Goal: Task Accomplishment & Management: Manage account settings

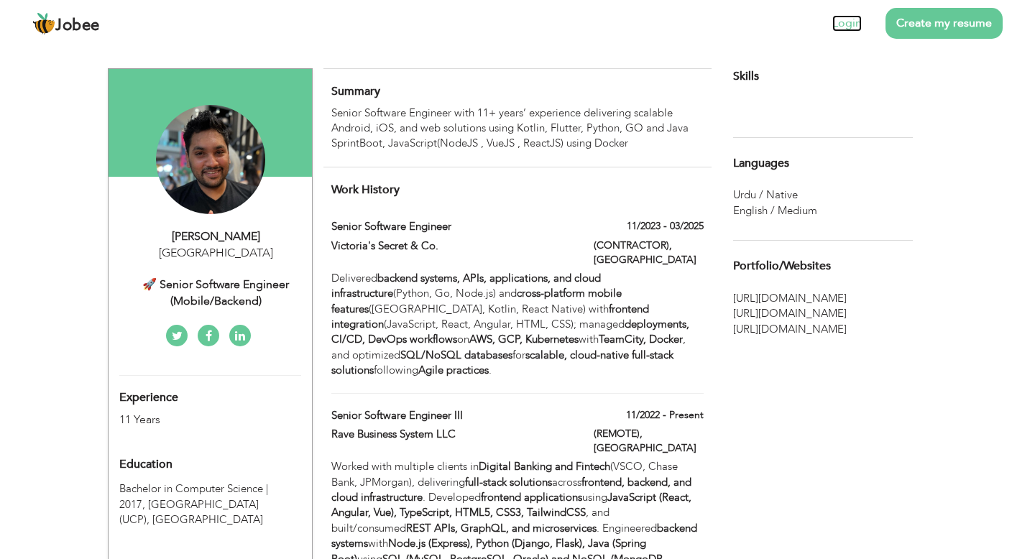
click at [849, 22] on link "Login" at bounding box center [846, 23] width 29 height 17
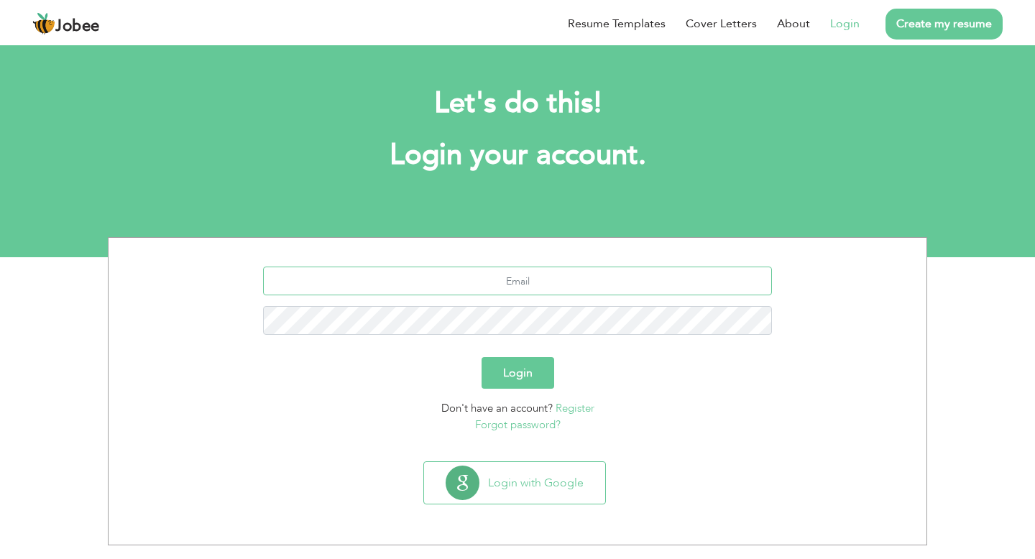
click at [490, 283] on input "text" at bounding box center [518, 281] width 510 height 29
type input "zulqurnainjj@gmail.com"
click at [520, 369] on button "Login" at bounding box center [518, 373] width 73 height 32
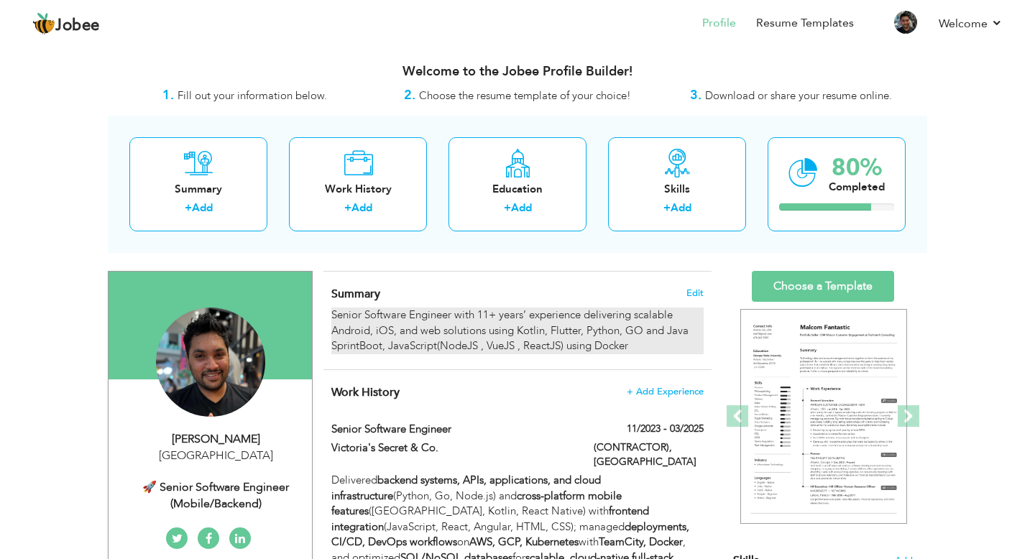
click at [451, 336] on div "Senior Software Engineer with 11+ years’ experience delivering scalable Android…" at bounding box center [517, 331] width 372 height 46
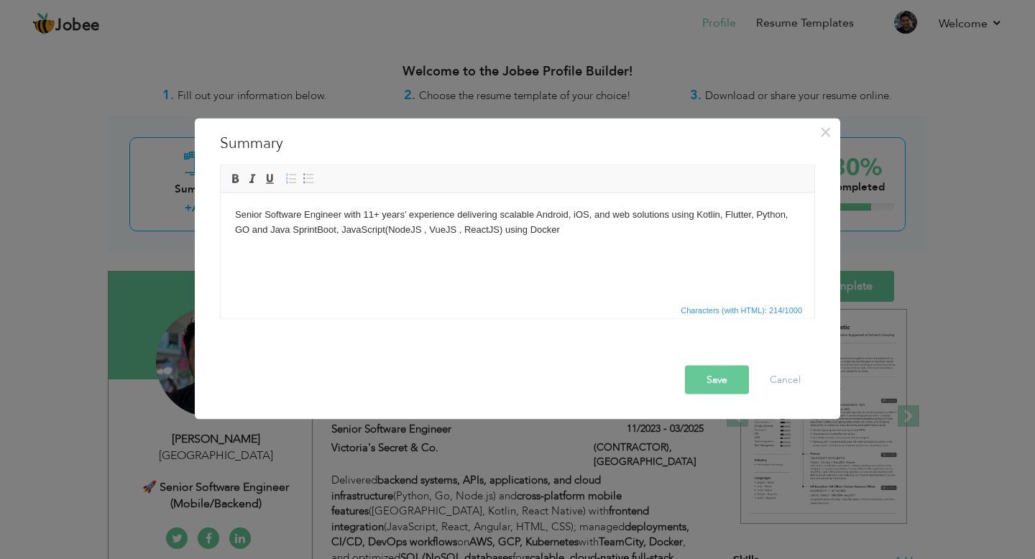
click at [281, 211] on body "Senior Software Engineer with 11+ years’ experience delivering scalable Android…" at bounding box center [517, 222] width 565 height 30
click at [333, 216] on body "Senior Applications Engineer with 11+ years’ experience delivering scalable And…" at bounding box center [517, 222] width 565 height 30
click at [320, 213] on body "Senior Applications Developer with 11+ years’ experience delivering scalable An…" at bounding box center [517, 222] width 565 height 30
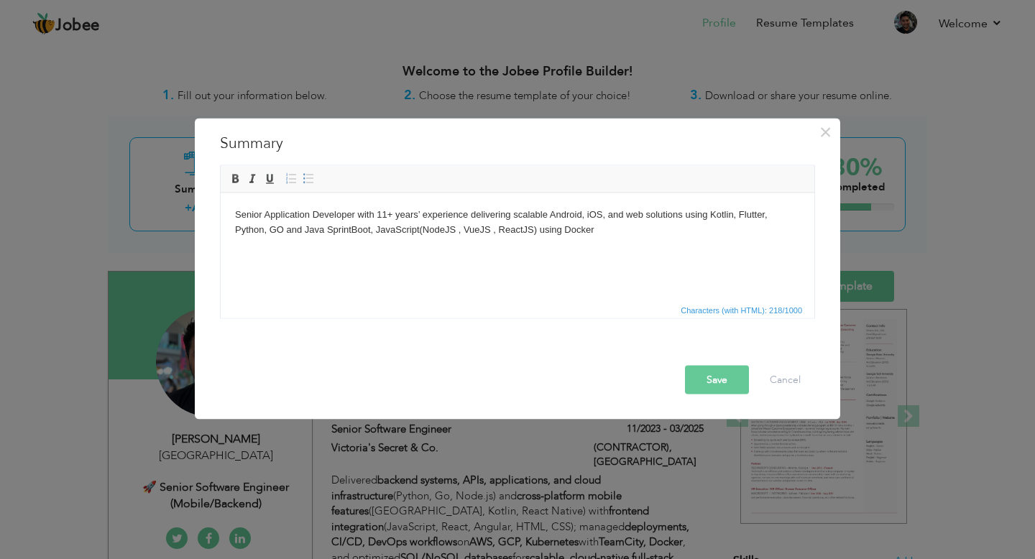
click at [722, 380] on button "Save" at bounding box center [717, 380] width 64 height 29
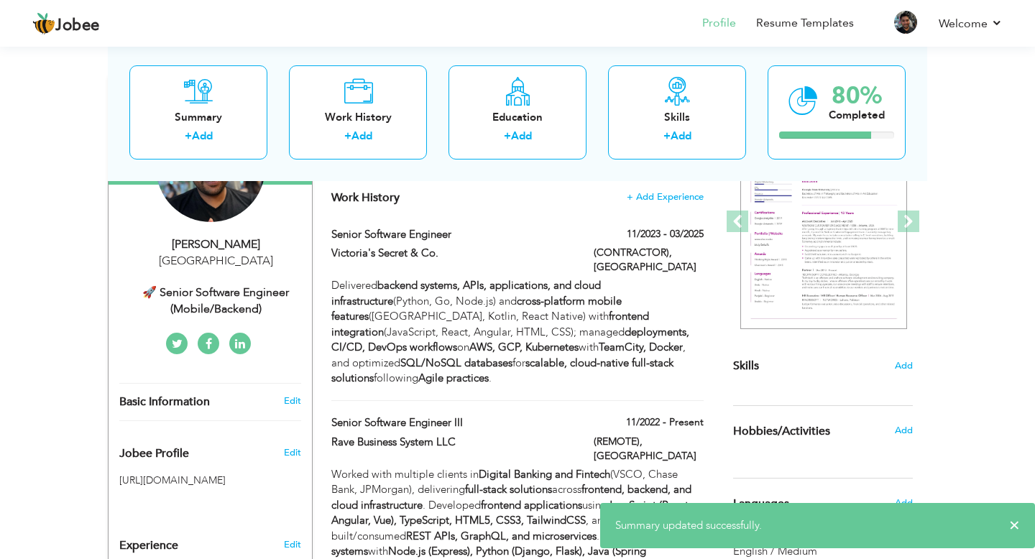
scroll to position [195, 0]
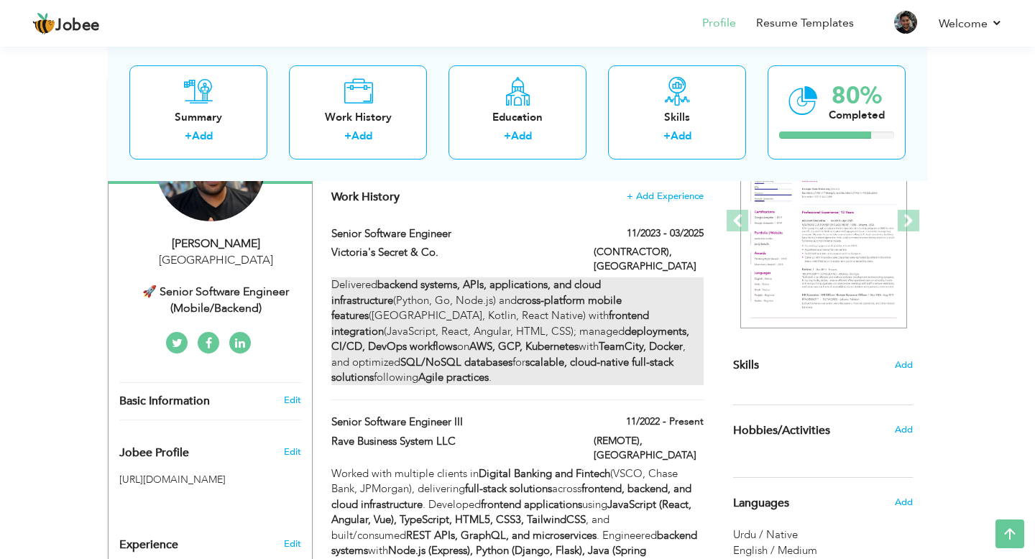
click at [512, 355] on strong "SQL/NoSQL databases" at bounding box center [456, 362] width 112 height 14
type input "Senior Software Engineer"
type input "Victoria's Secret & Co."
type input "11/2023"
type input "03/2025"
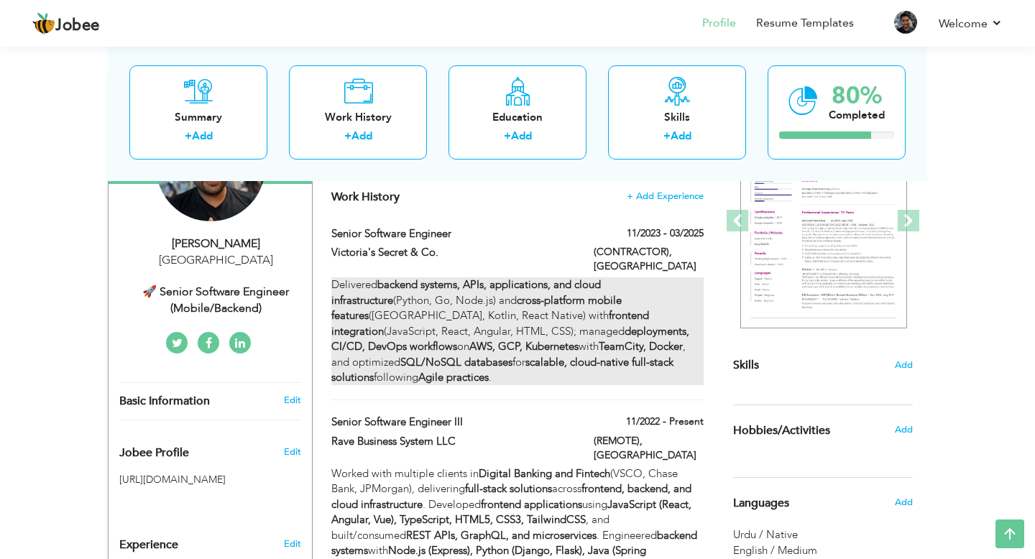
type input "[GEOGRAPHIC_DATA]"
type input "(CONTRACTOR)"
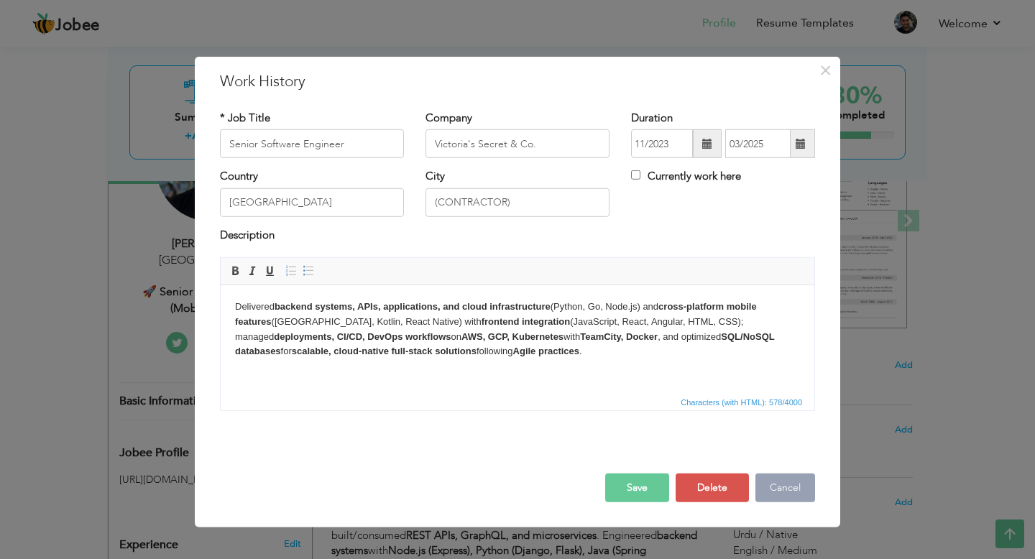
click at [788, 492] on button "Cancel" at bounding box center [785, 488] width 60 height 29
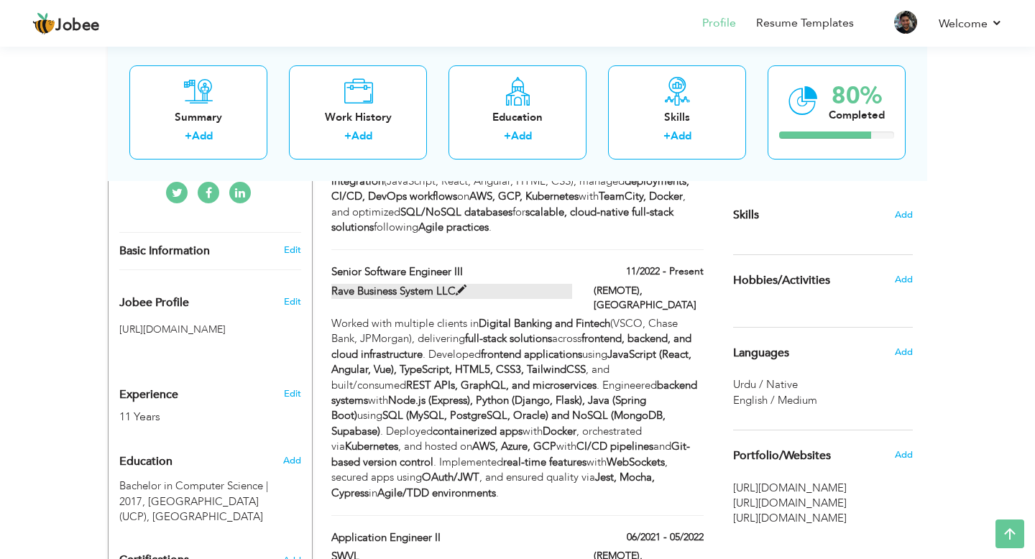
scroll to position [377, 0]
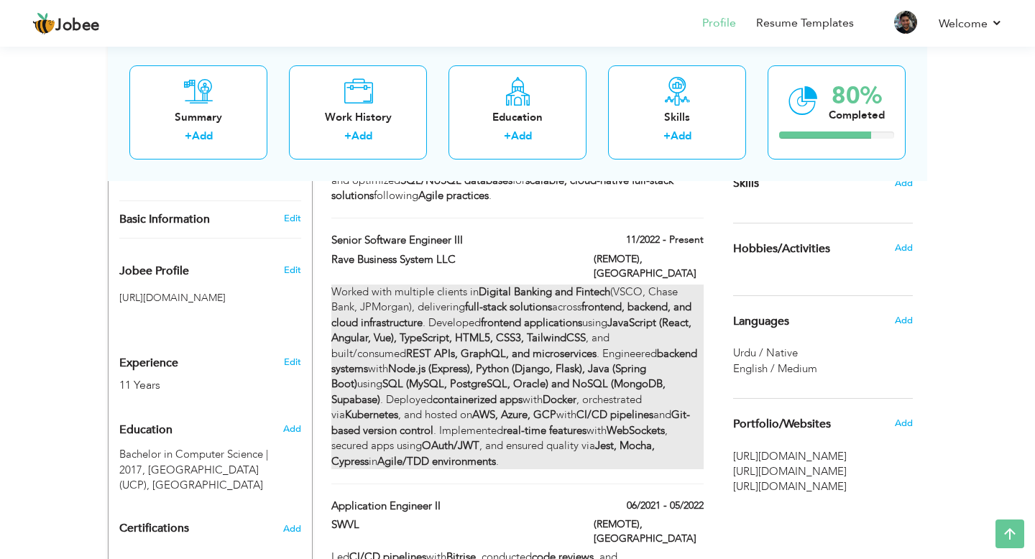
click at [558, 361] on div "Worked with multiple clients in Digital Banking and Fintech (VSCO, Chase Bank, …" at bounding box center [517, 377] width 372 height 185
type input "Senior Software Engineer III"
type input "Rave Business System LLC"
type input "11/2022"
type input "(REMOTE)"
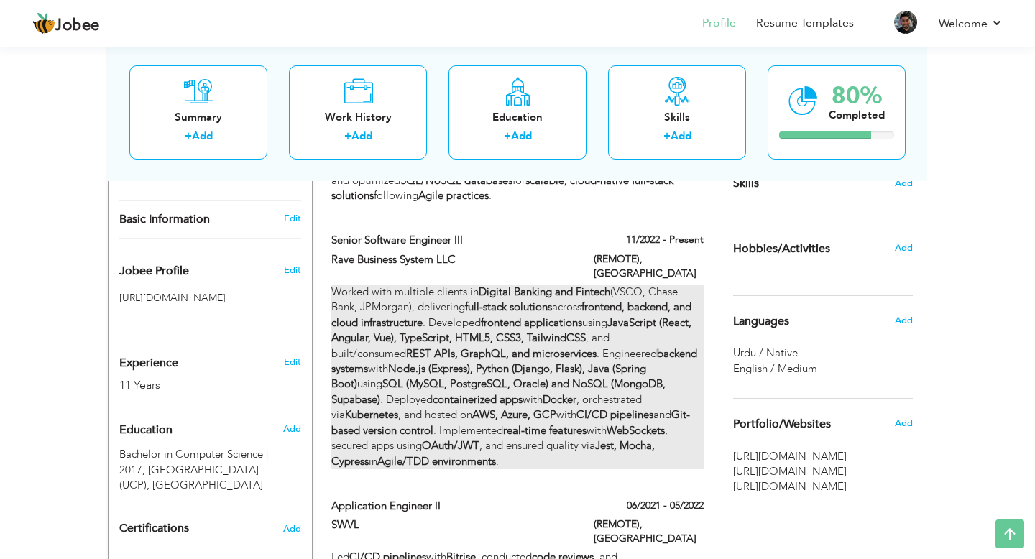
checkbox input "true"
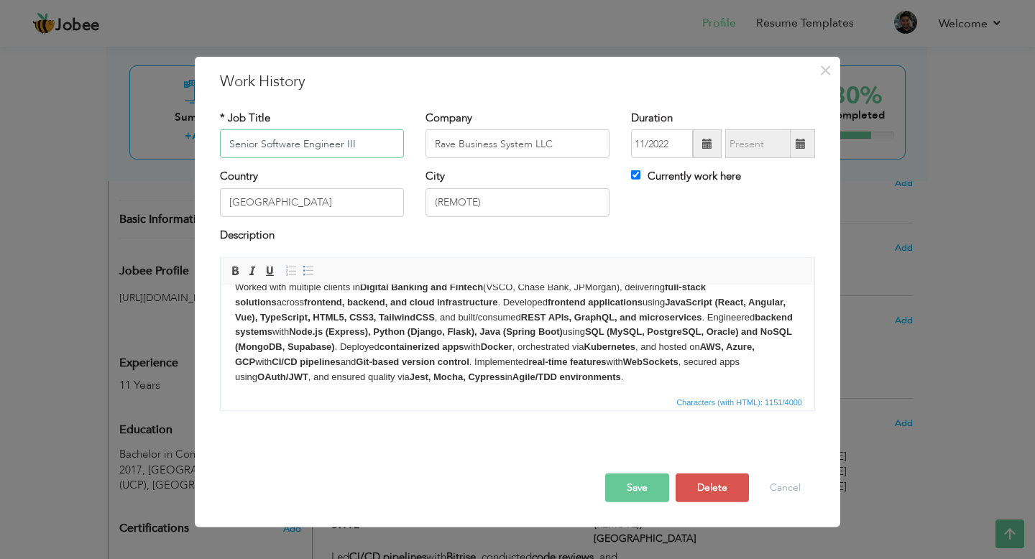
scroll to position [25, 0]
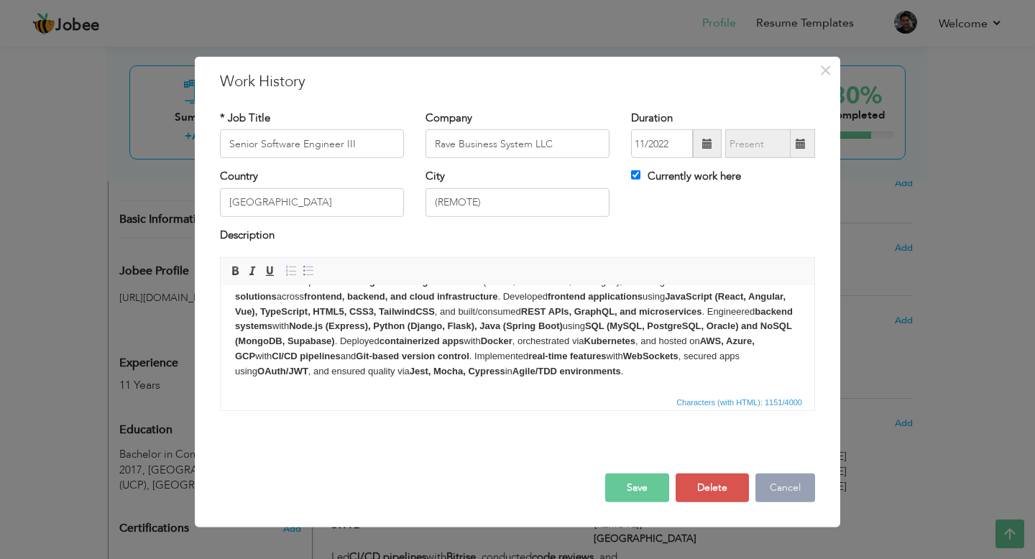
click at [775, 489] on button "Cancel" at bounding box center [785, 488] width 60 height 29
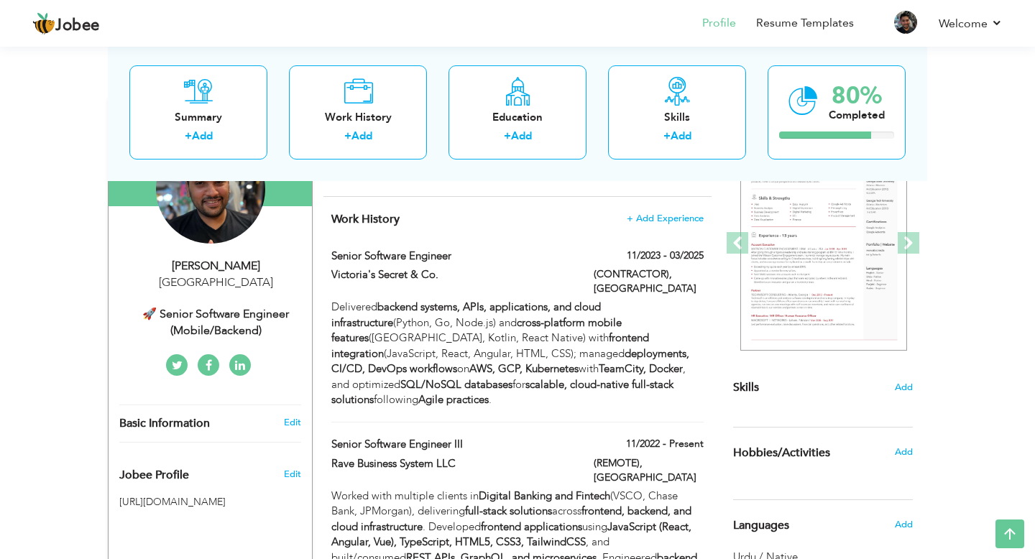
scroll to position [172, 0]
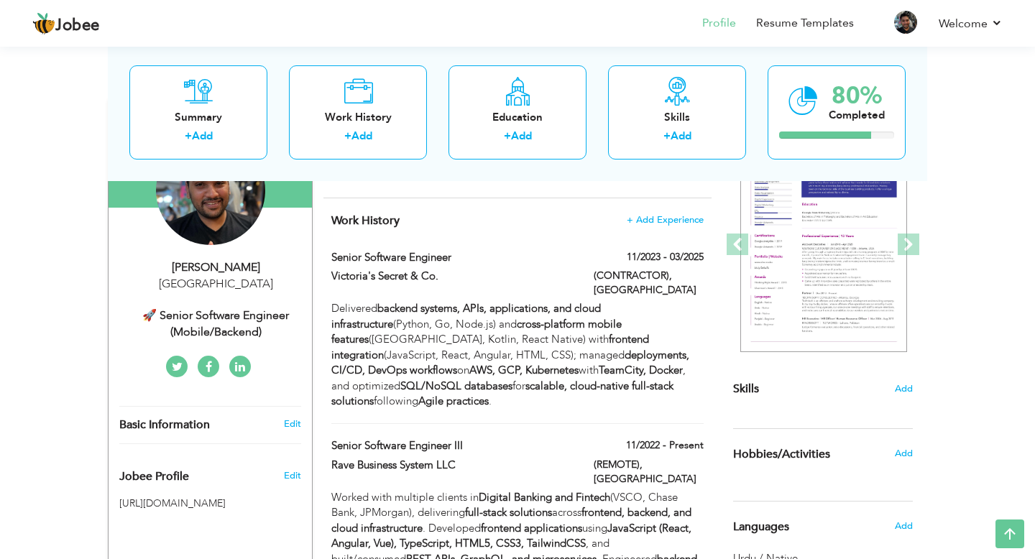
click at [235, 317] on div "🚀 Senior Software Engineer (Mobile/Backend)" at bounding box center [215, 324] width 193 height 33
type input "Zulqurnain"
type input "Haider"
type input "[PHONE_NUMBER]"
select select "number:166"
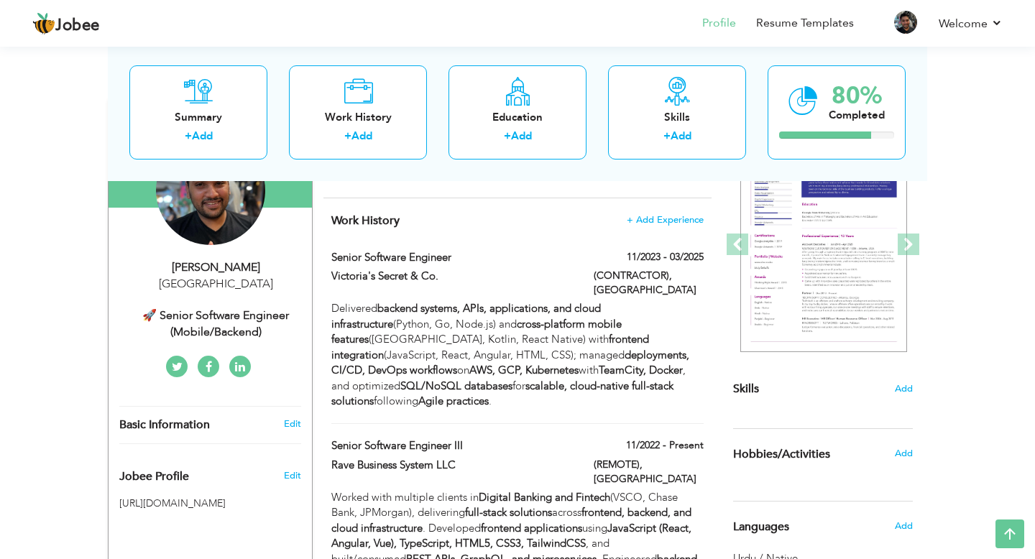
select select "number:13"
type input "🚀 Senior Software Engineer (Mobile/Backend)"
type input "[URL][DOMAIN_NAME]"
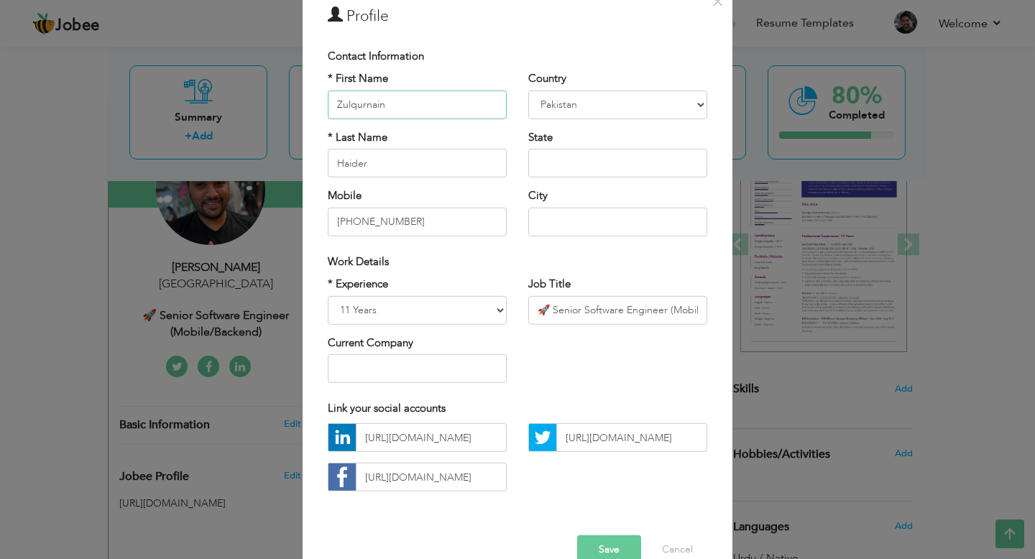
scroll to position [83, 0]
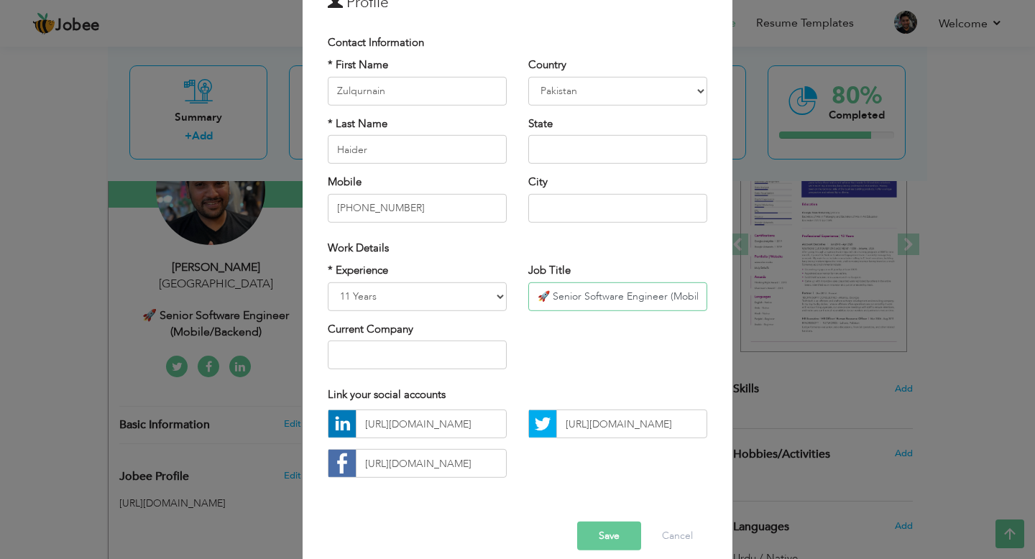
click at [608, 298] on input "🚀 Senior Software Engineer (Mobile/Backend)" at bounding box center [617, 296] width 179 height 29
click at [657, 302] on input "🚀 Senior Application Engineer (Mobile/Backend)" at bounding box center [617, 296] width 179 height 29
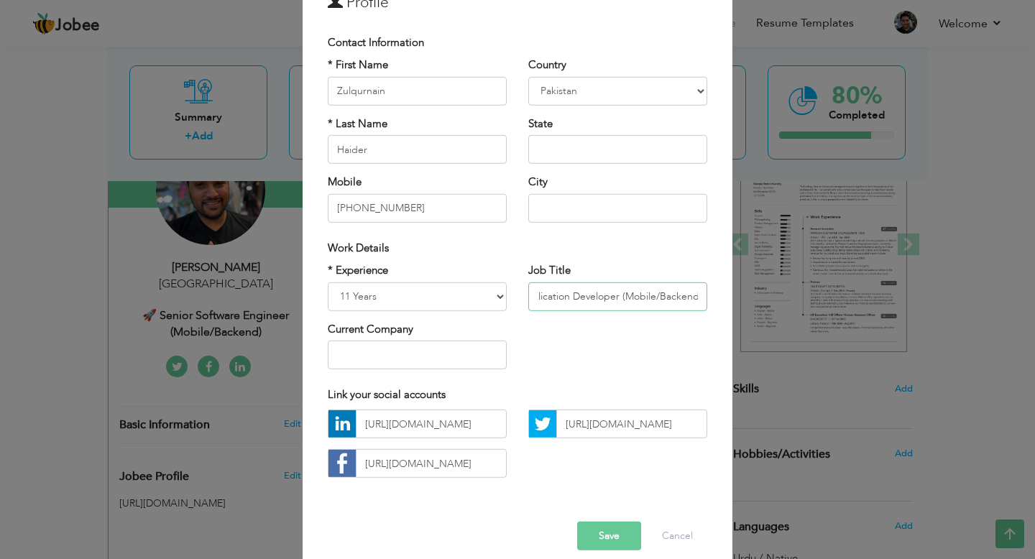
drag, startPoint x: 685, startPoint y: 295, endPoint x: 734, endPoint y: 295, distance: 49.6
click at [734, 295] on div "× Profile Contact Information * First Name Zulqurnain * Last Name U.K" at bounding box center [517, 279] width 1035 height 559
drag, startPoint x: 701, startPoint y: 295, endPoint x: 619, endPoint y: 295, distance: 81.9
click at [619, 295] on input "🚀 Senior Application Developer (Mobile/Backend)" at bounding box center [617, 296] width 179 height 29
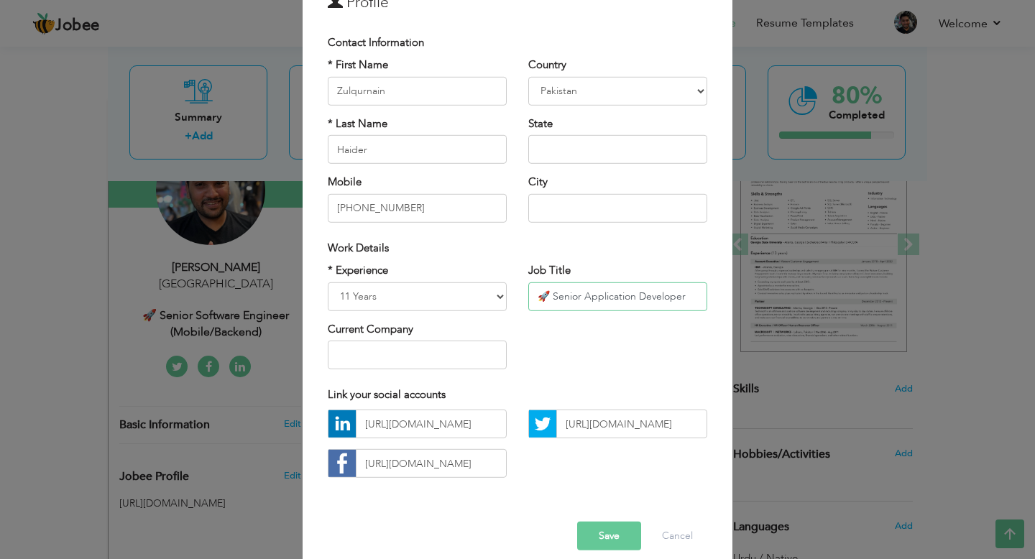
type input "🚀 Senior Application Developer"
click at [620, 530] on button "Save" at bounding box center [609, 536] width 64 height 29
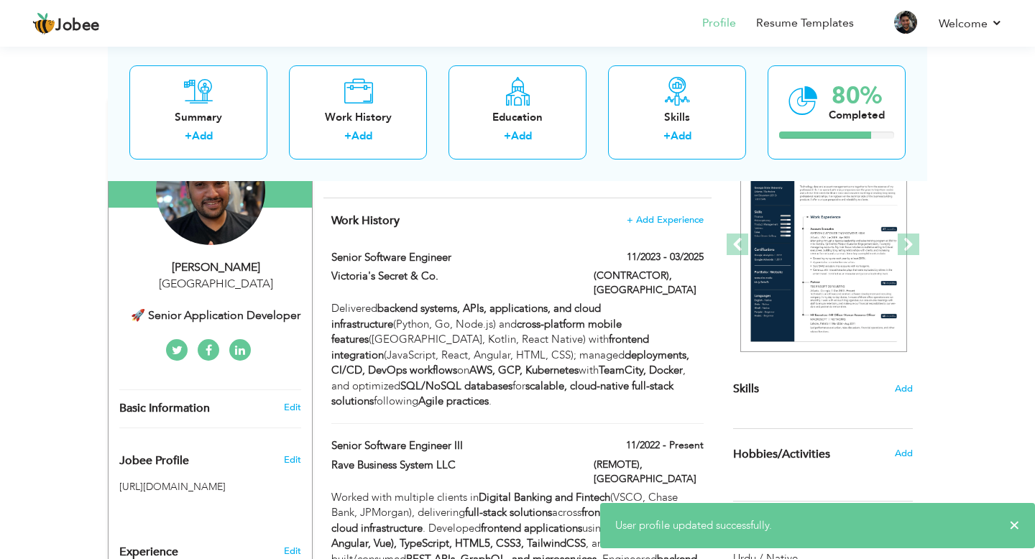
click at [208, 315] on div "🚀 Senior Application Developer" at bounding box center [215, 316] width 193 height 17
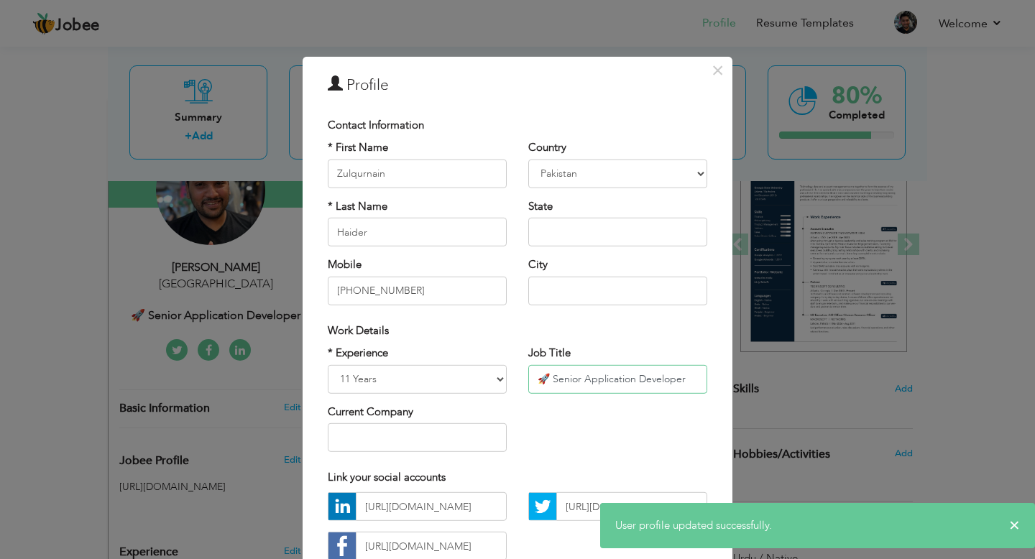
click at [609, 380] on input "🚀 Senior Application Developer" at bounding box center [617, 378] width 179 height 29
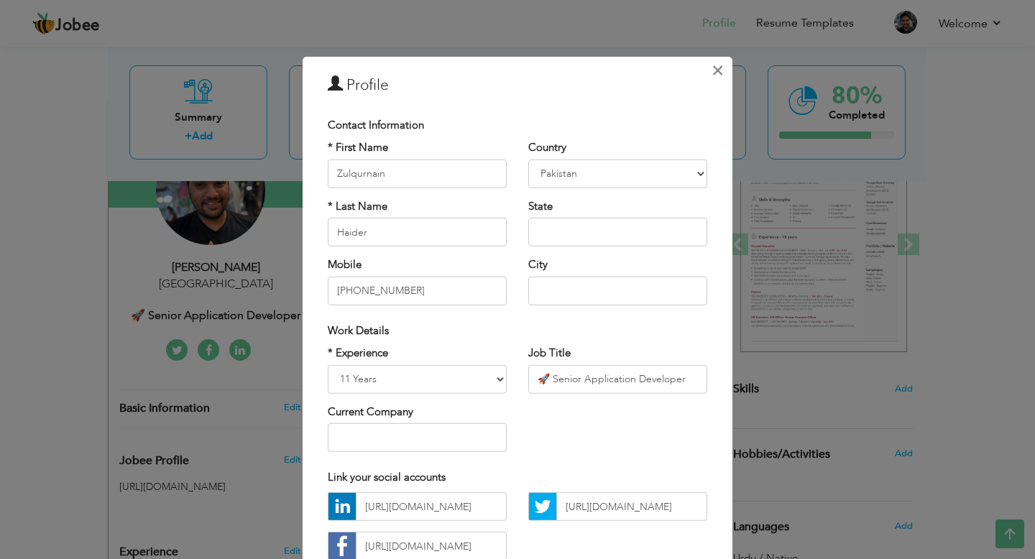
click at [717, 74] on span "×" at bounding box center [717, 70] width 12 height 26
